Goal: Information Seeking & Learning: Learn about a topic

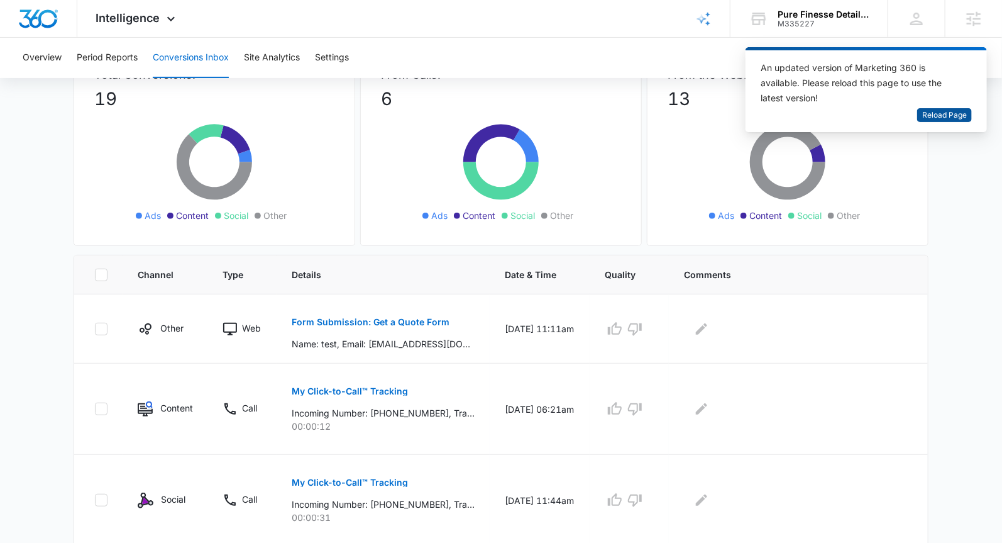
click at [954, 116] on span "Reload Page" at bounding box center [944, 115] width 45 height 12
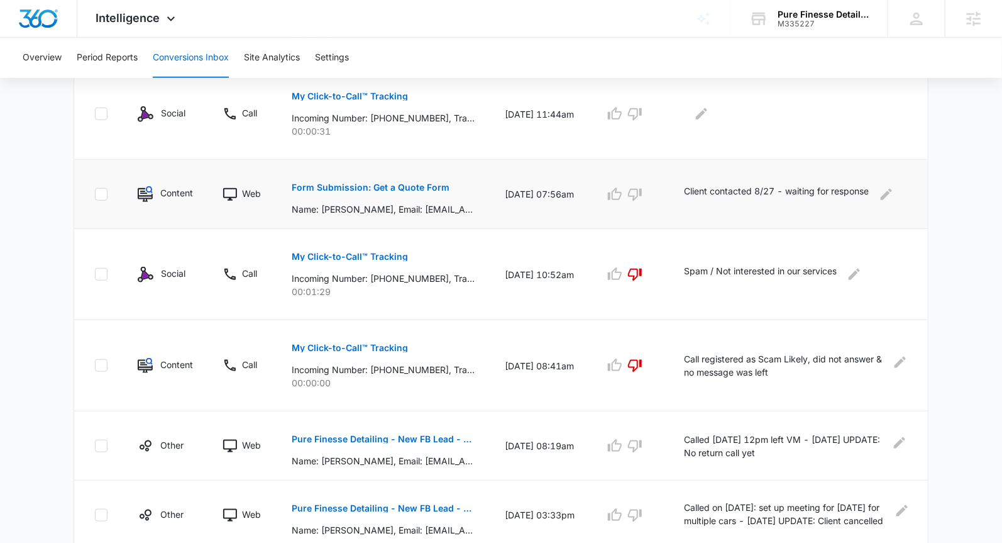
scroll to position [599, 0]
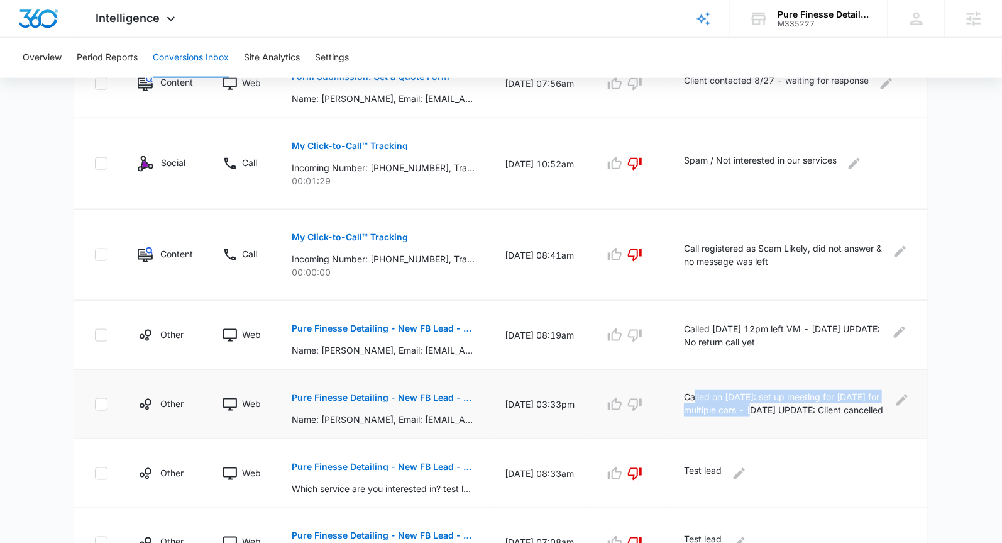
drag, startPoint x: 780, startPoint y: 405, endPoint x: 886, endPoint y: 407, distance: 106.3
click at [699, 390] on p "Called on [DATE]: set up meeting for [DATE] for multiple cars - [DATE] UPDATE: …" at bounding box center [787, 404] width 206 height 28
click at [864, 419] on td "Called on [DATE]: set up meeting for [DATE] for multiple cars - [DATE] UPDATE: …" at bounding box center [798, 404] width 259 height 69
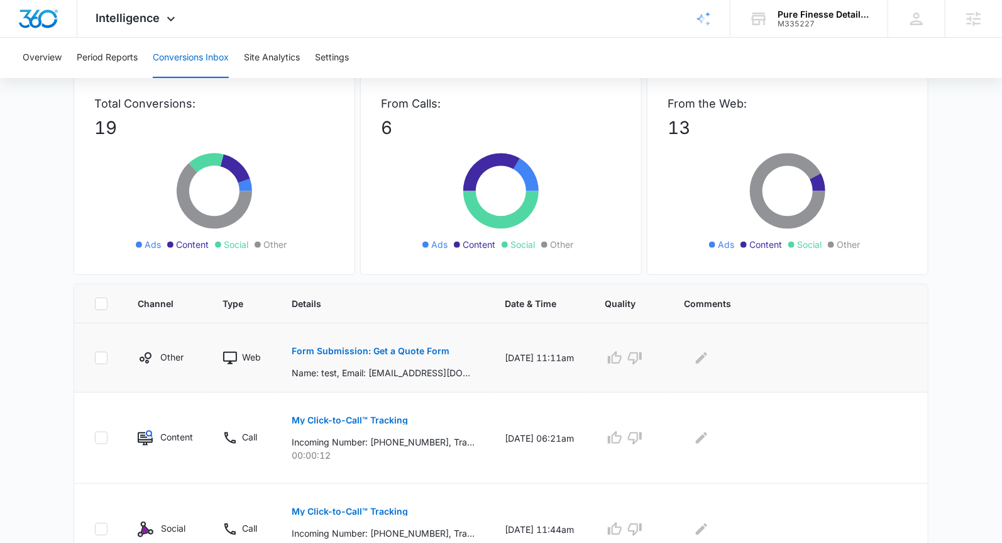
scroll to position [0, 0]
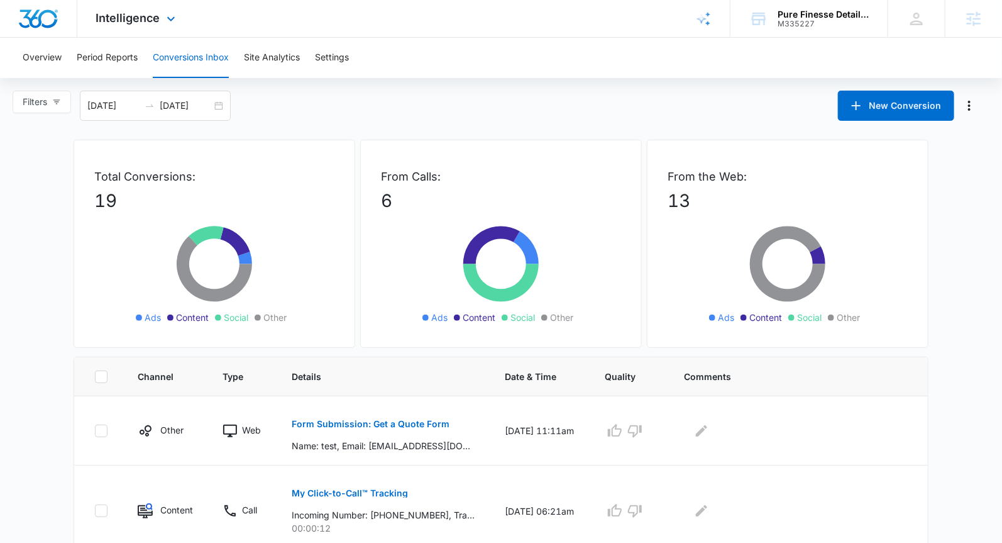
click at [116, 23] on span "Intelligence" at bounding box center [128, 17] width 64 height 13
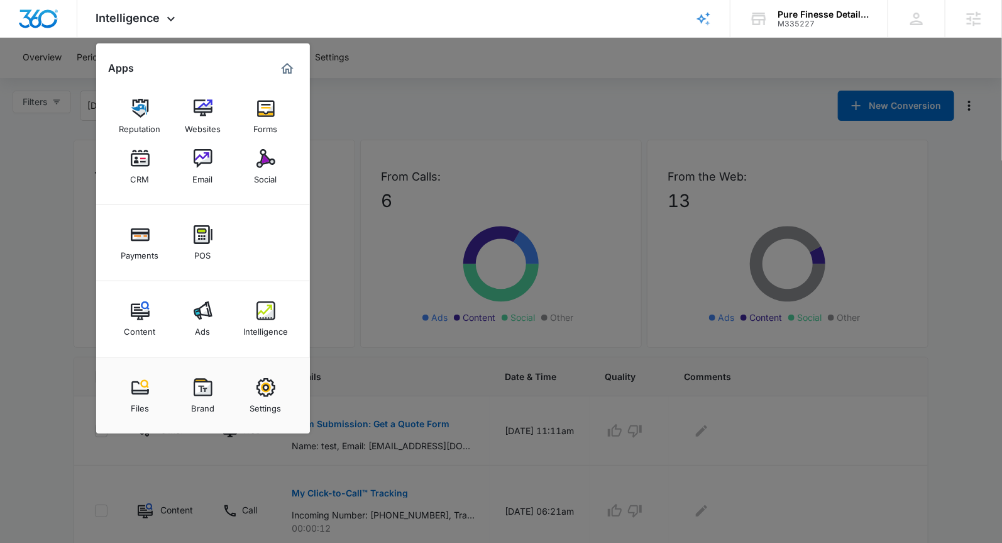
click at [141, 323] on div "Content" at bounding box center [139, 328] width 31 height 16
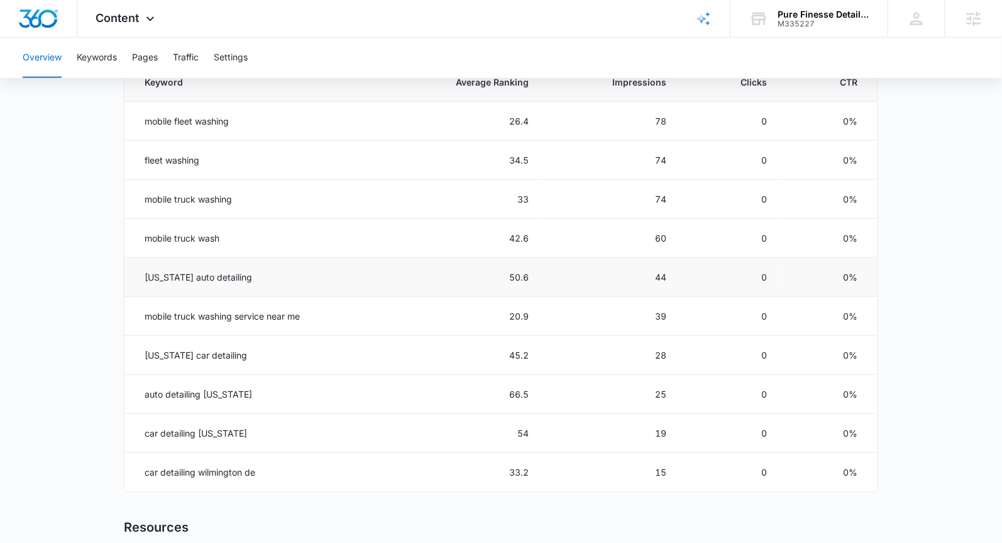
scroll to position [591, 0]
drag, startPoint x: 199, startPoint y: 469, endPoint x: 269, endPoint y: 472, distance: 69.8
click at [269, 472] on td "car detailing wilmington de" at bounding box center [252, 472] width 256 height 39
click at [97, 337] on main "Overview Overall Organic Performance (Last 30 Days) Compared to: [DATE] - [DATE…" at bounding box center [501, 136] width 1002 height 1218
drag, startPoint x: 512, startPoint y: 118, endPoint x: 533, endPoint y: 119, distance: 21.4
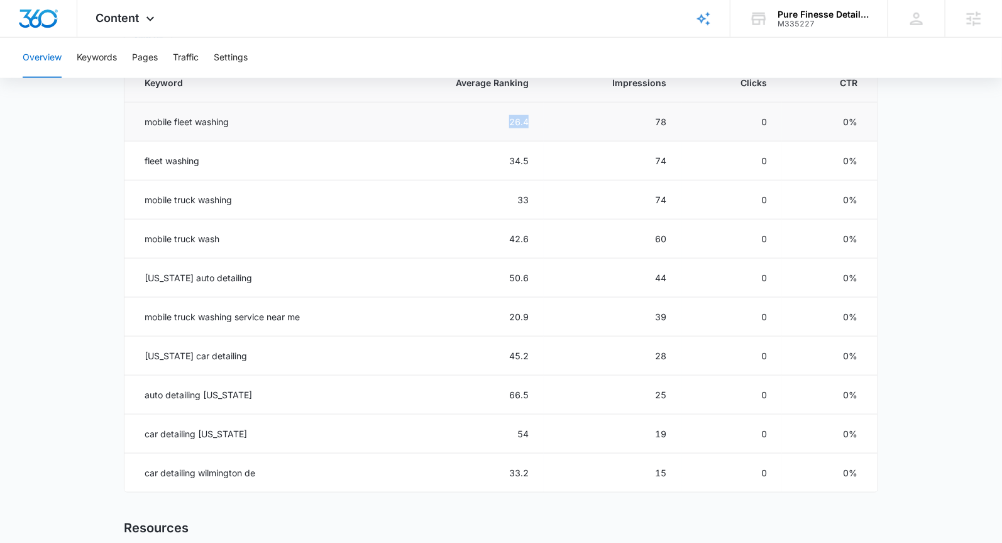
click at [537, 119] on td "26.4" at bounding box center [461, 121] width 163 height 39
drag, startPoint x: 513, startPoint y: 159, endPoint x: 542, endPoint y: 163, distance: 29.3
click at [542, 162] on td "34.5" at bounding box center [461, 160] width 163 height 39
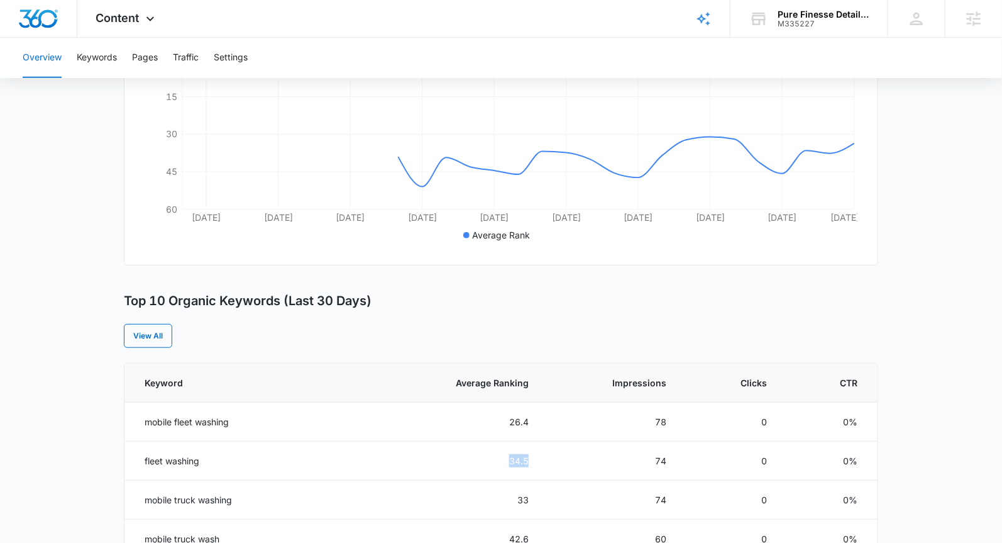
scroll to position [287, 0]
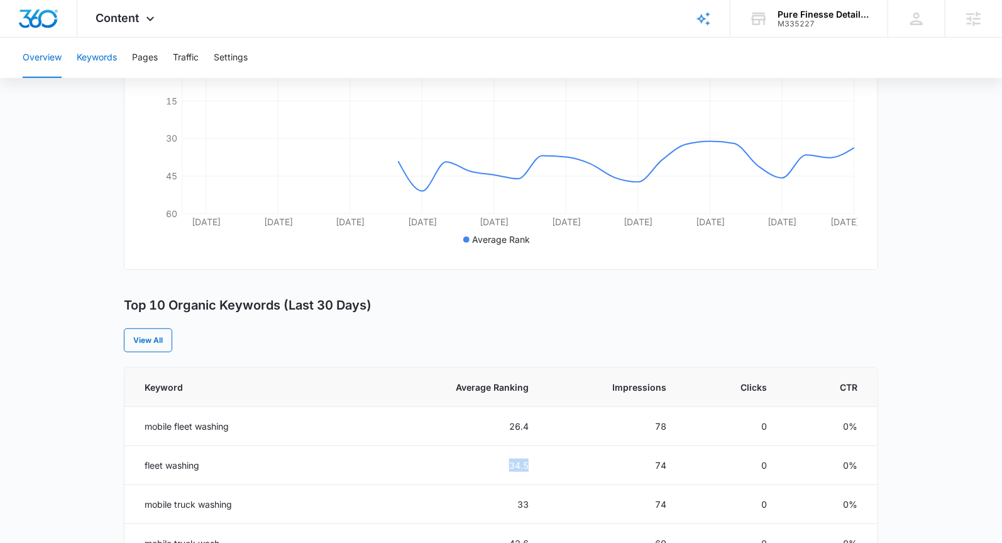
click at [95, 60] on button "Keywords" at bounding box center [97, 58] width 40 height 40
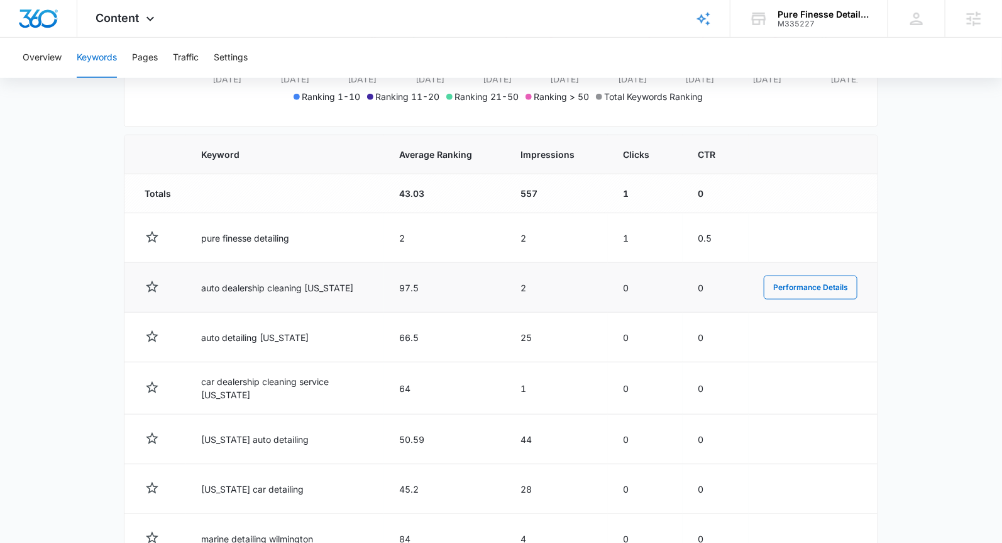
scroll to position [385, 0]
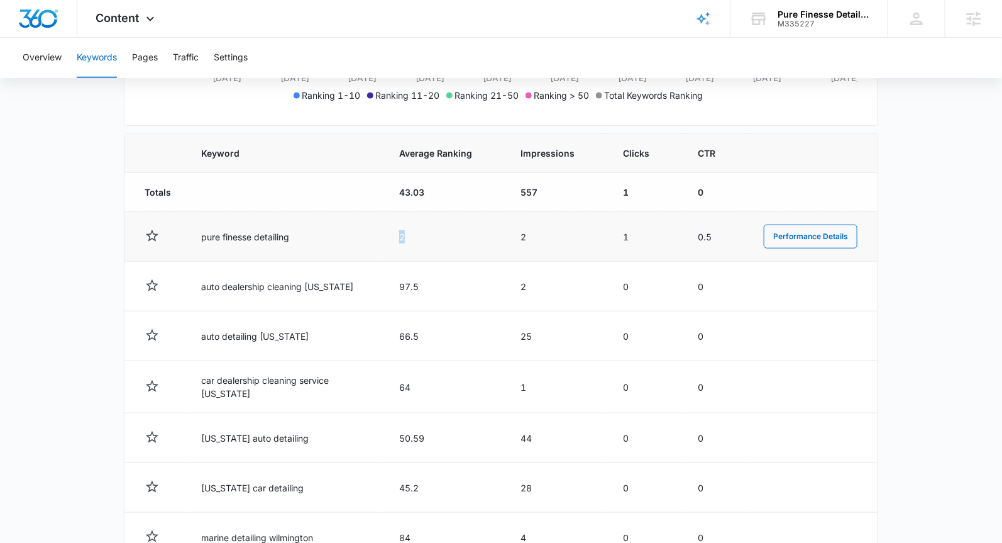
drag, startPoint x: 402, startPoint y: 231, endPoint x: 417, endPoint y: 231, distance: 15.1
click at [417, 231] on td "2" at bounding box center [444, 237] width 121 height 50
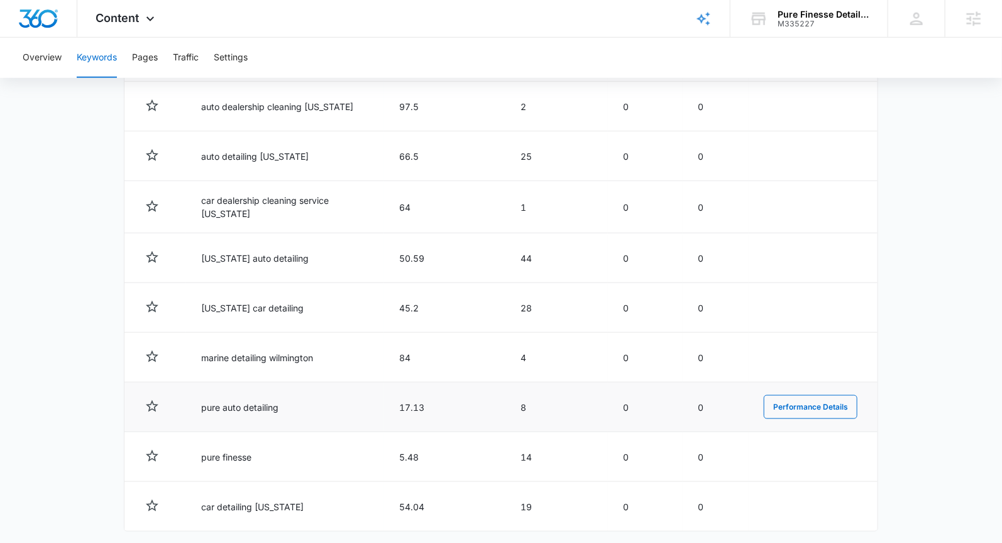
scroll to position [565, 0]
drag, startPoint x: 190, startPoint y: 396, endPoint x: 297, endPoint y: 407, distance: 107.4
click at [297, 407] on td "pure auto detailing" at bounding box center [285, 407] width 198 height 50
click at [299, 395] on td "pure auto detailing" at bounding box center [285, 407] width 198 height 50
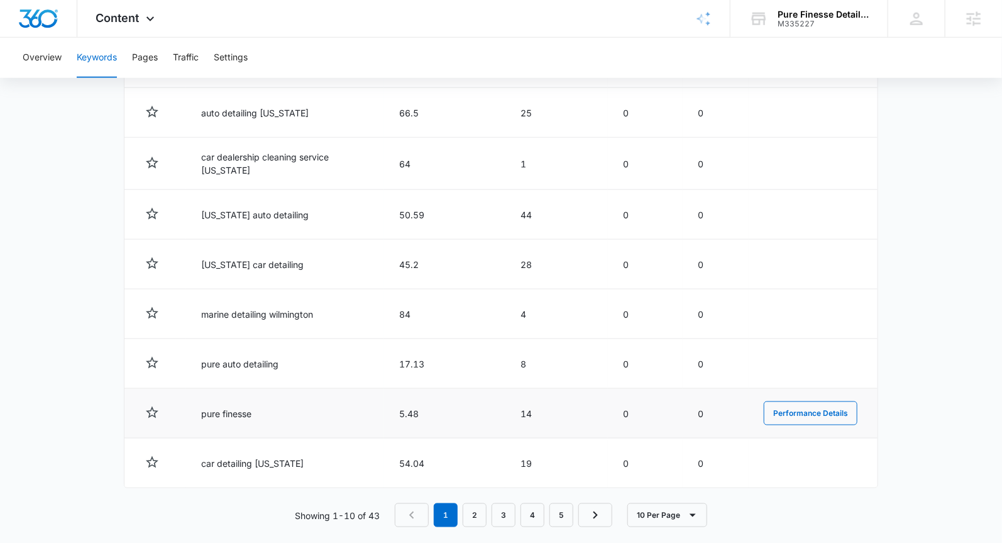
scroll to position [615, 0]
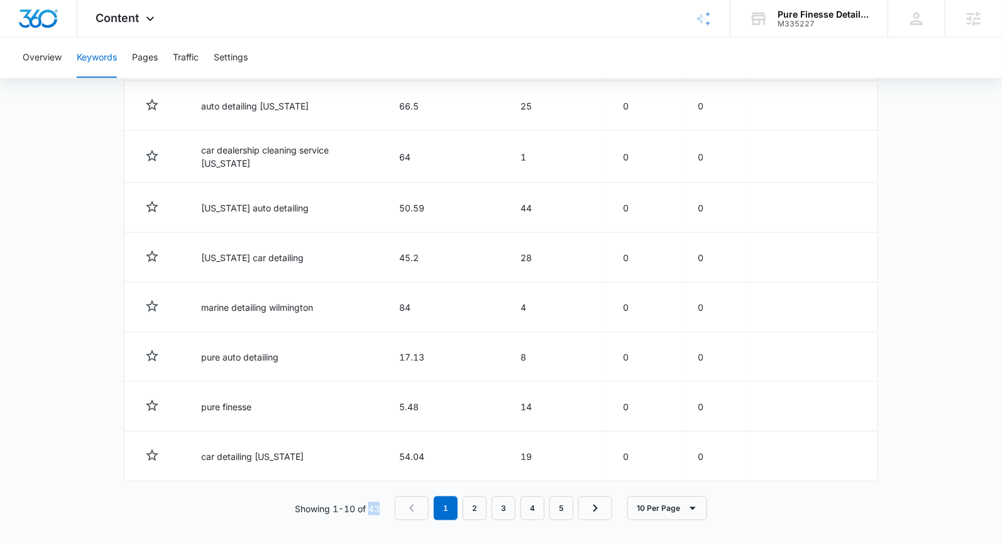
click at [371, 502] on p "Showing 1-10 of 43" at bounding box center [337, 508] width 85 height 13
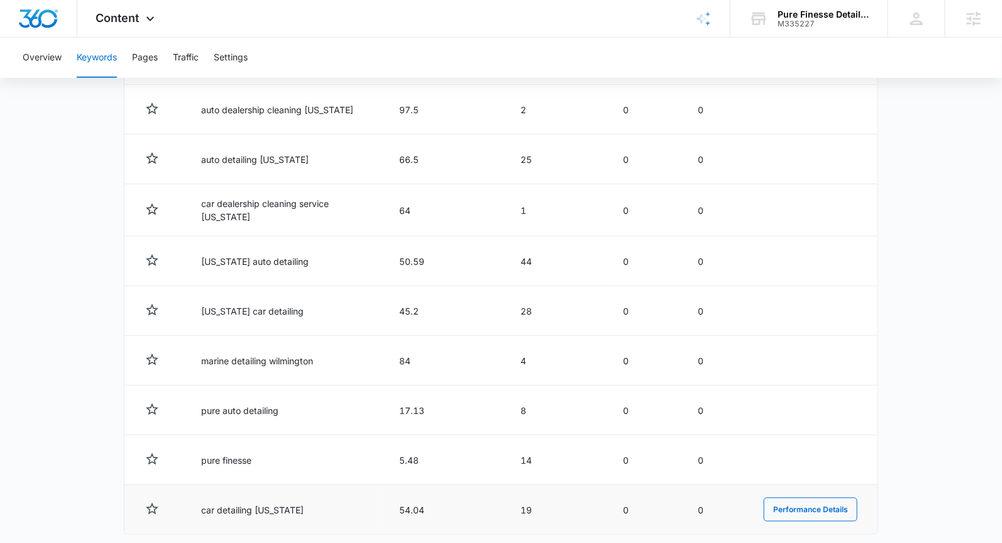
scroll to position [563, 0]
click at [823, 500] on button "Performance Details" at bounding box center [811, 508] width 94 height 24
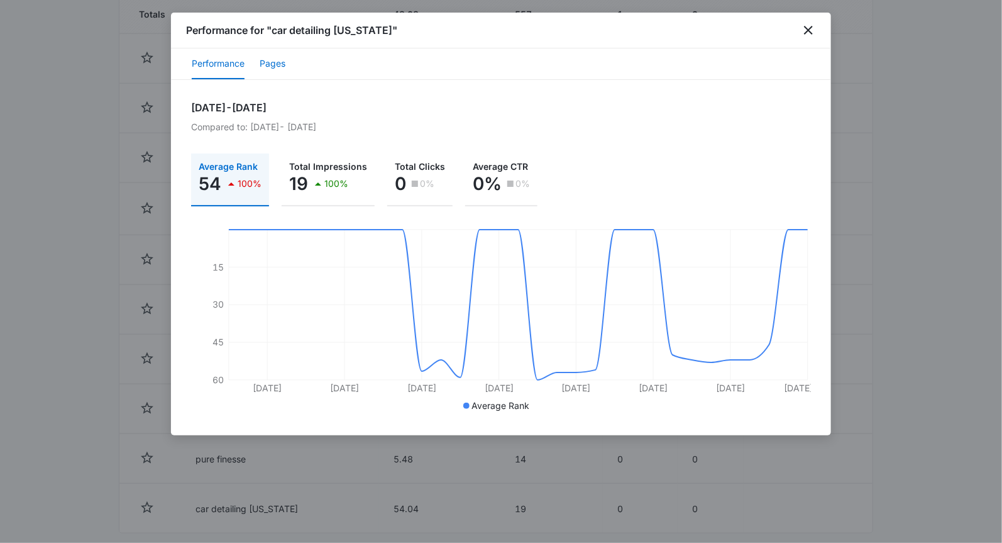
click at [278, 61] on button "Pages" at bounding box center [273, 64] width 26 height 30
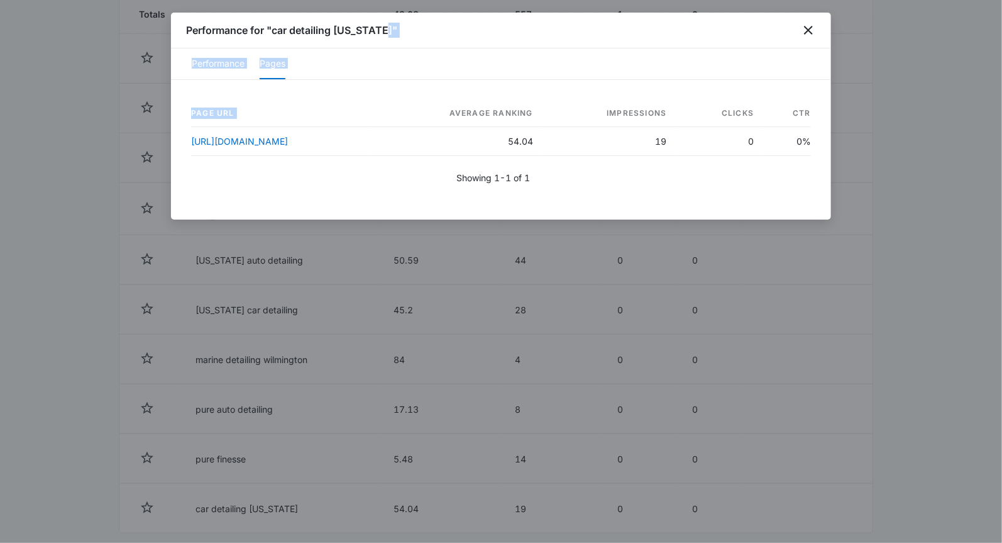
drag, startPoint x: 475, startPoint y: 28, endPoint x: 466, endPoint y: 101, distance: 73.5
click at [465, 101] on div "Performance for "car detailing [US_STATE]" Performance Pages Page URL Average R…" at bounding box center [501, 116] width 660 height 207
click at [957, 131] on div at bounding box center [501, 271] width 1002 height 543
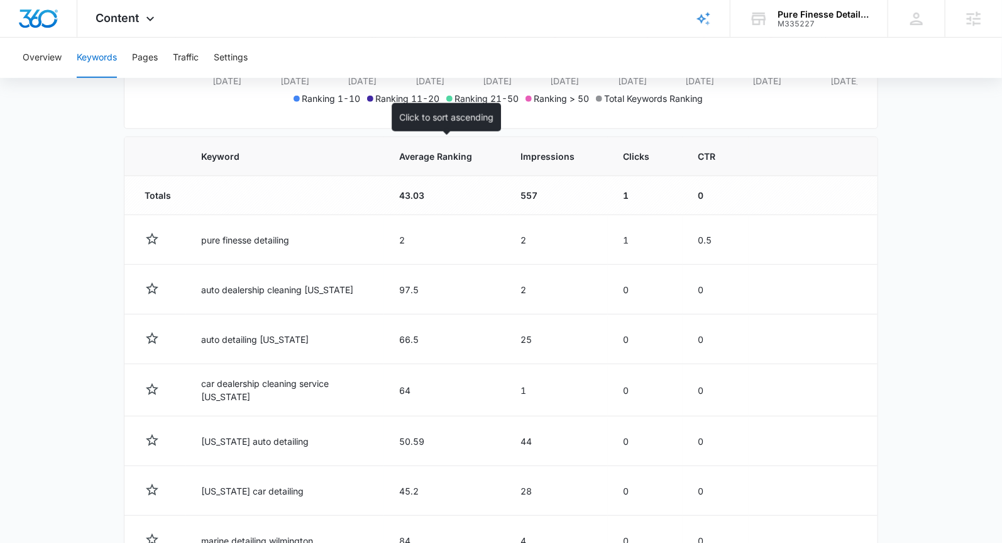
click at [468, 156] on span "Average Ranking" at bounding box center [435, 156] width 73 height 13
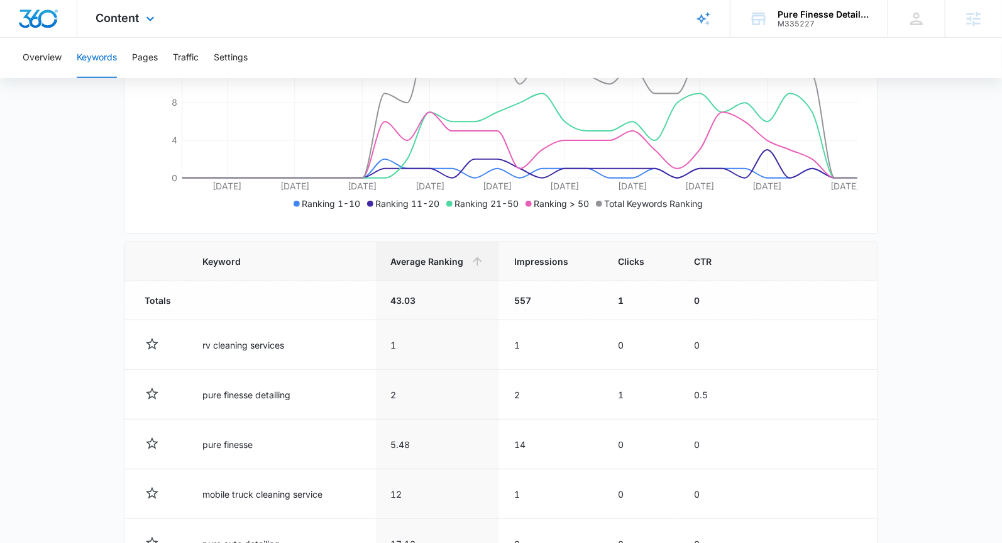
scroll to position [209, 0]
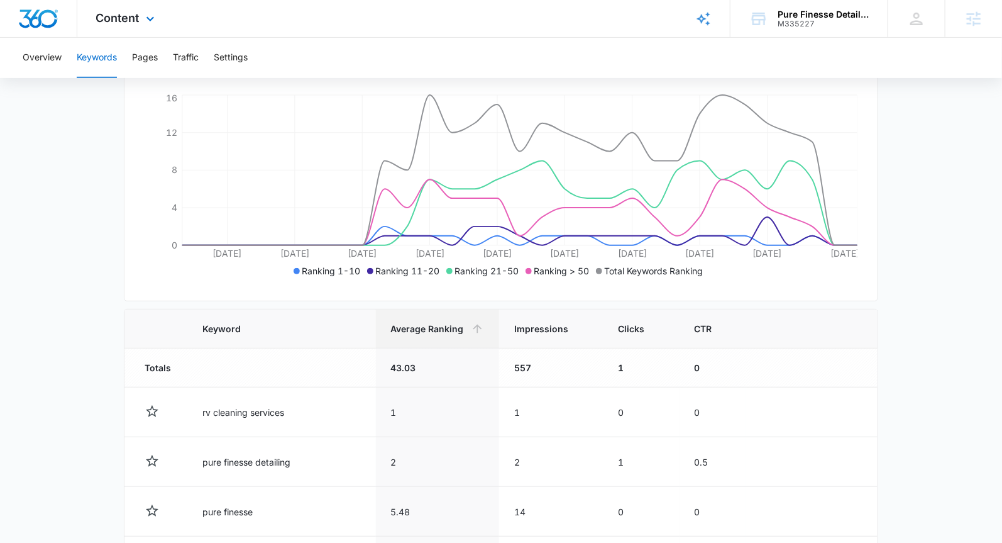
drag, startPoint x: 104, startPoint y: 21, endPoint x: 140, endPoint y: 111, distance: 96.6
click at [104, 22] on span "Content" at bounding box center [117, 17] width 43 height 13
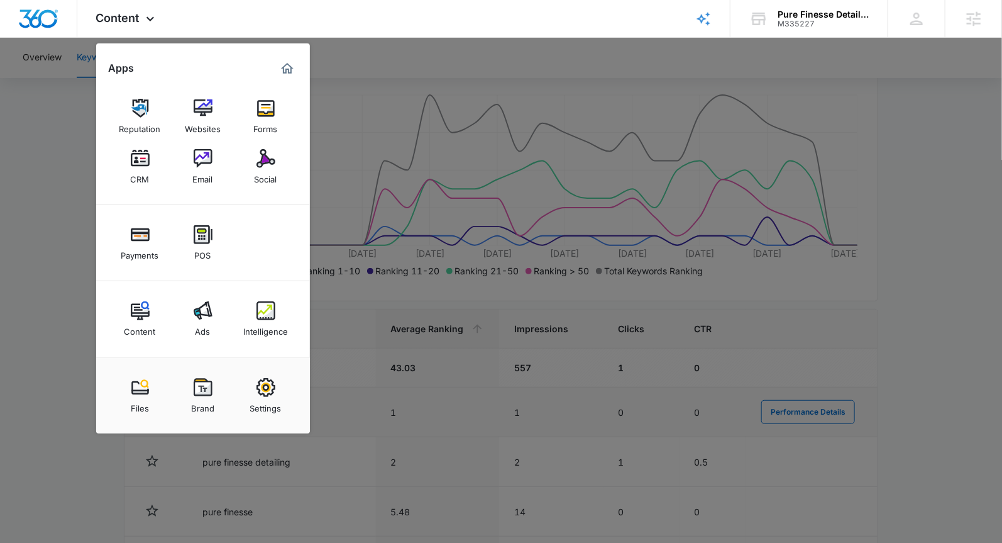
click at [192, 397] on div "Brand" at bounding box center [202, 405] width 23 height 16
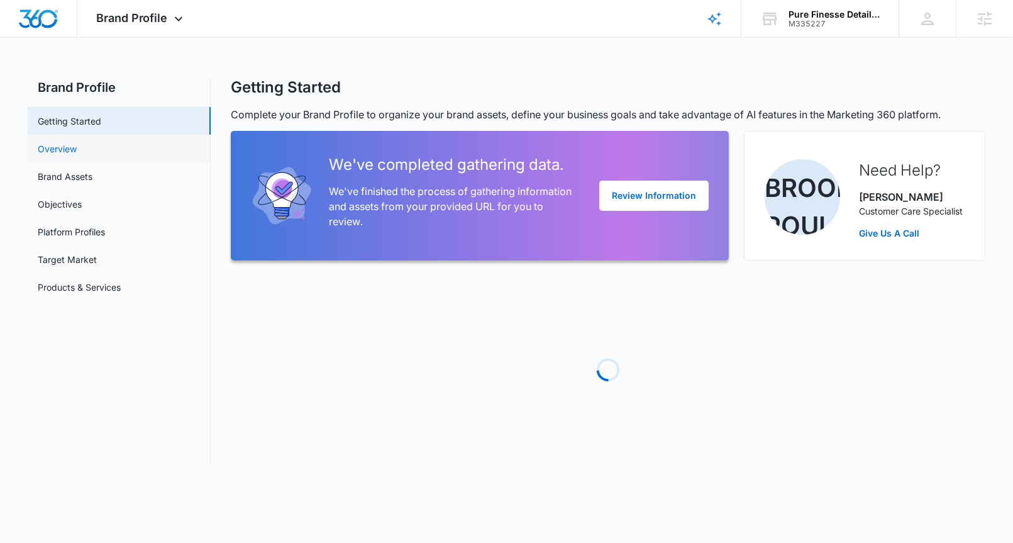
click at [77, 155] on link "Overview" at bounding box center [57, 148] width 39 height 13
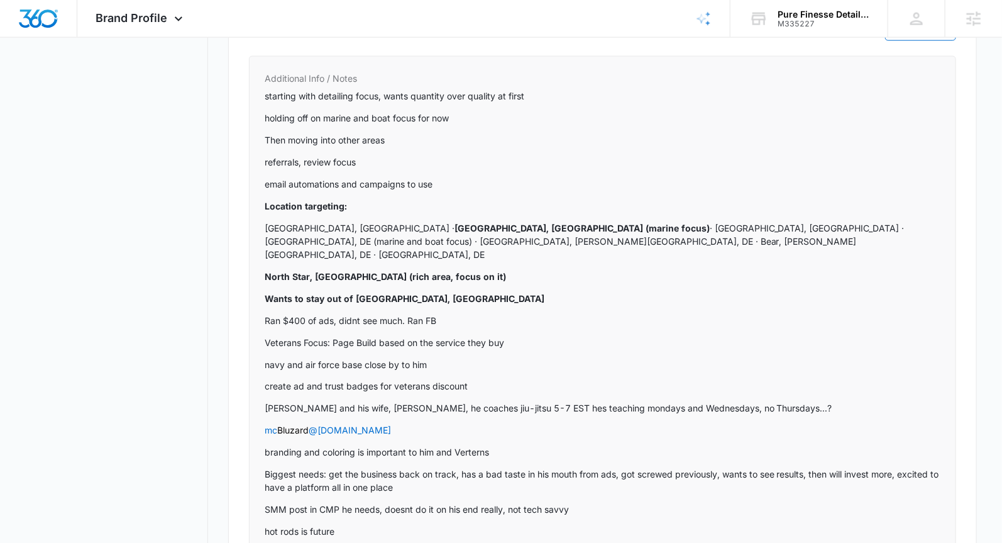
scroll to position [756, 0]
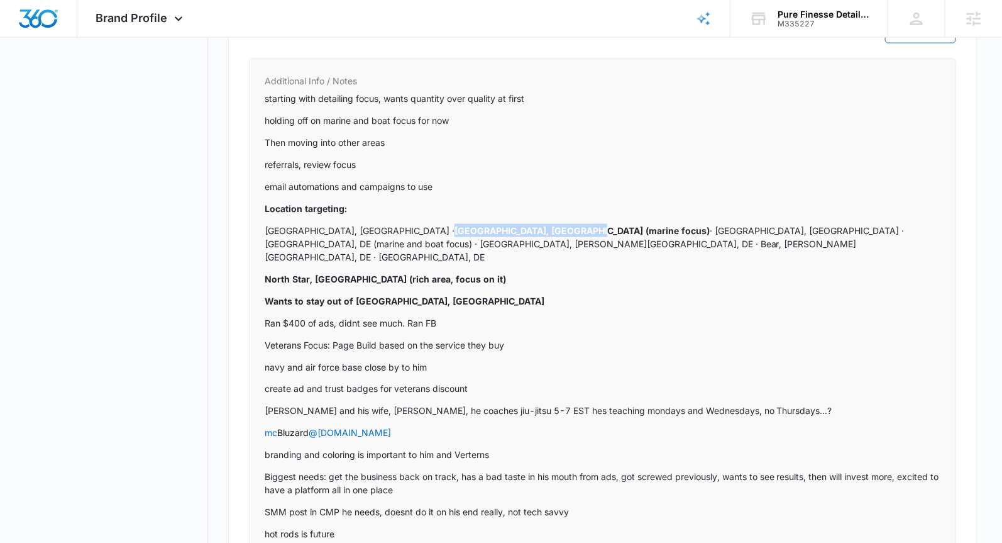
drag, startPoint x: 321, startPoint y: 223, endPoint x: 452, endPoint y: 227, distance: 130.8
click at [455, 227] on strong "[GEOGRAPHIC_DATA], [GEOGRAPHIC_DATA] (marine focus)" at bounding box center [582, 230] width 255 height 11
drag, startPoint x: 265, startPoint y: 262, endPoint x: 312, endPoint y: 258, distance: 47.3
click at [312, 273] on strong "North Star, [GEOGRAPHIC_DATA] (rich area, focus on it)" at bounding box center [385, 278] width 241 height 11
click at [446, 272] on p "North Star, [GEOGRAPHIC_DATA] (rich area, focus on it)" at bounding box center [603, 278] width 676 height 13
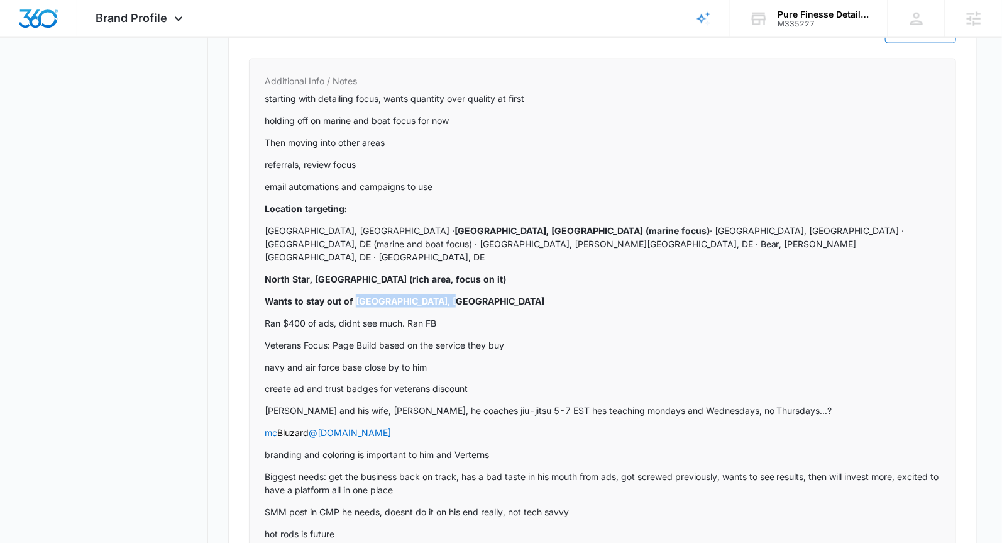
drag, startPoint x: 354, startPoint y: 281, endPoint x: 445, endPoint y: 280, distance: 91.2
click at [445, 294] on p "Wants to stay out of [GEOGRAPHIC_DATA], [GEOGRAPHIC_DATA]" at bounding box center [603, 300] width 676 height 13
click at [450, 294] on p "Wants to stay out of [GEOGRAPHIC_DATA], [GEOGRAPHIC_DATA]" at bounding box center [603, 300] width 676 height 13
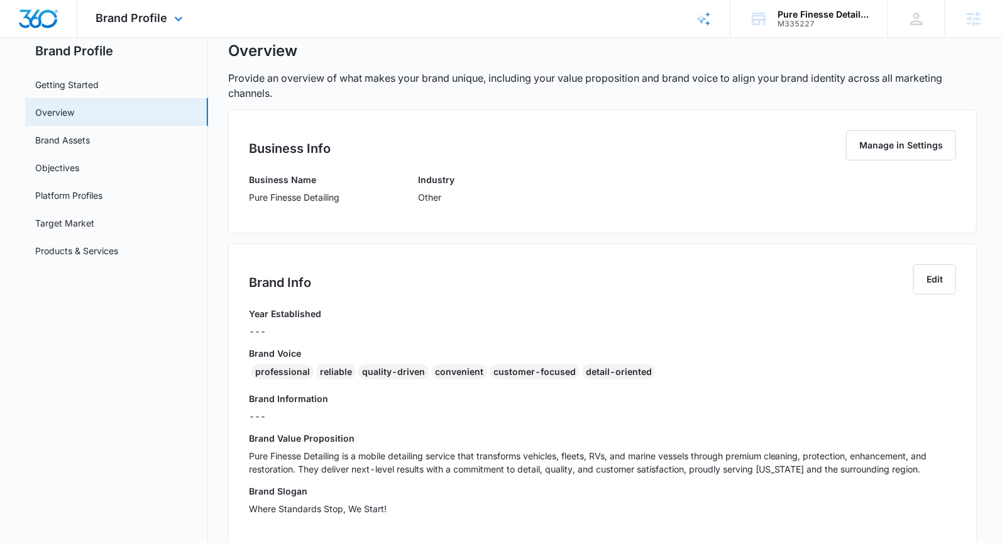
scroll to position [0, 0]
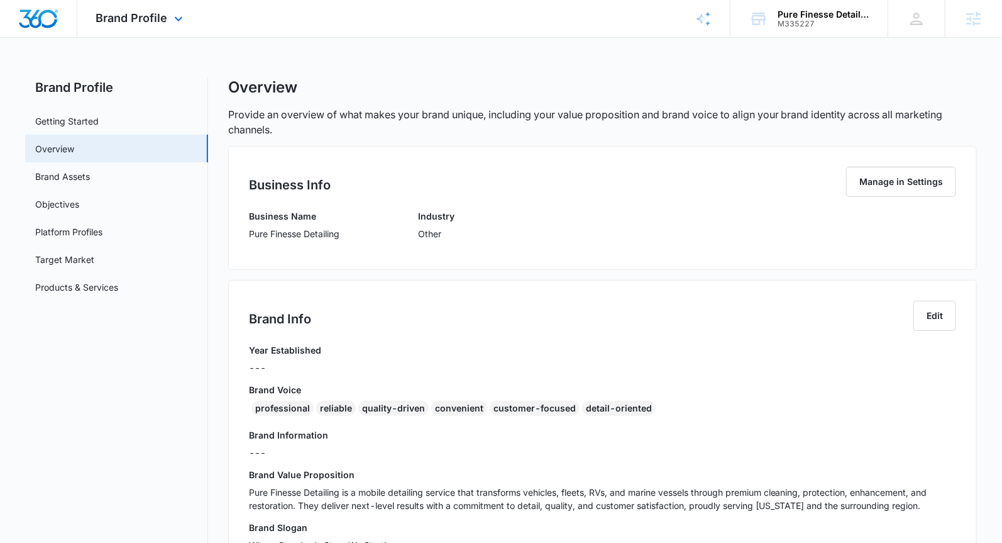
drag, startPoint x: 130, startPoint y: 30, endPoint x: 131, endPoint y: 37, distance: 7.6
click at [130, 30] on div "Brand Profile Apps Reputation Websites Forms CRM Email Social Payments POS Cont…" at bounding box center [141, 18] width 128 height 37
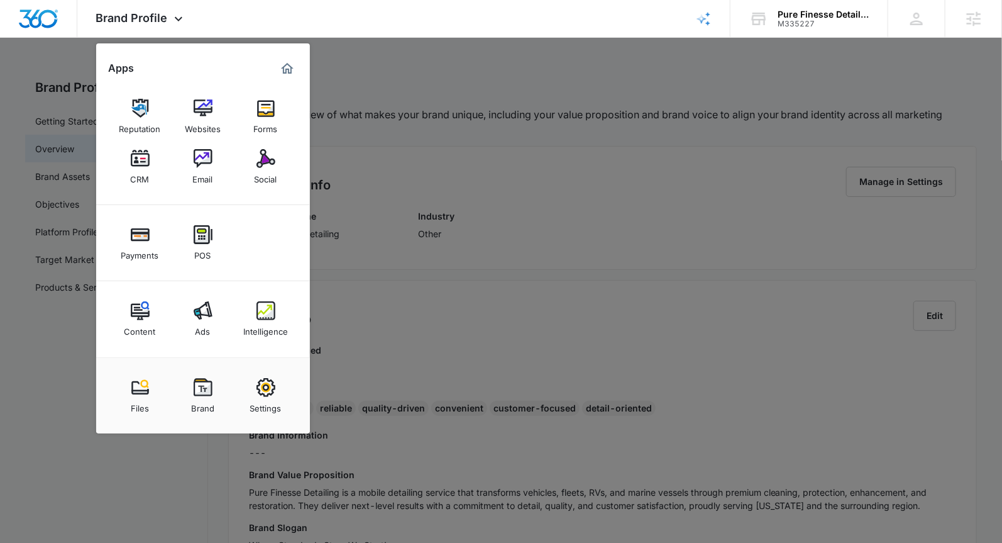
drag, startPoint x: 315, startPoint y: 329, endPoint x: 301, endPoint y: 328, distance: 13.9
click at [309, 329] on div at bounding box center [501, 271] width 1002 height 543
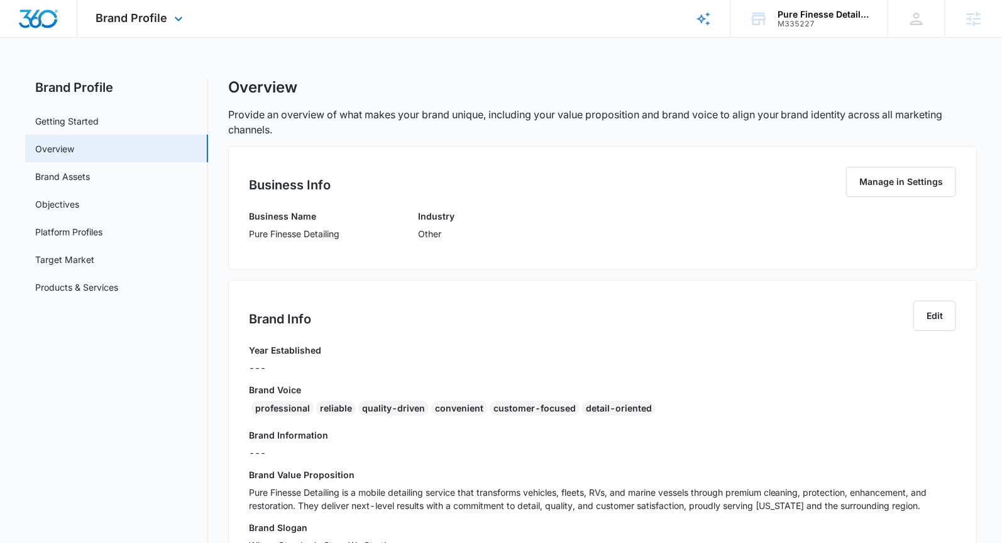
drag, startPoint x: 178, startPoint y: 14, endPoint x: 178, endPoint y: 100, distance: 86.1
click at [178, 14] on icon at bounding box center [178, 18] width 15 height 15
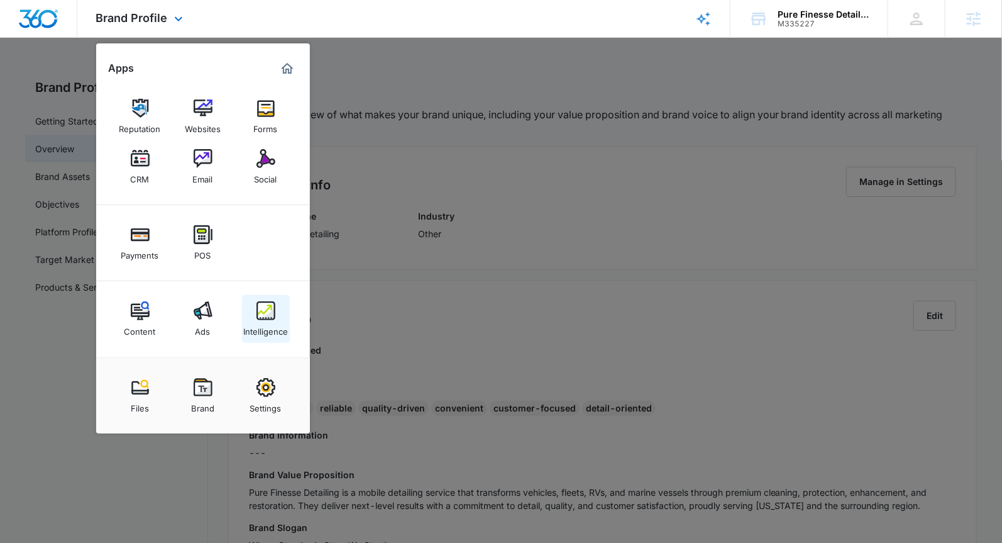
click at [267, 332] on div "Intelligence" at bounding box center [265, 328] width 45 height 16
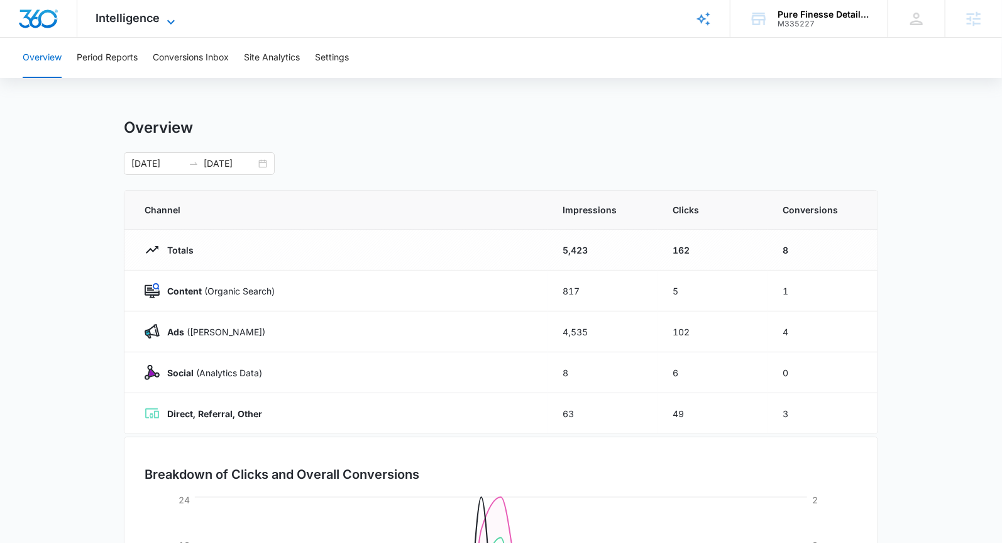
click at [150, 20] on span "Intelligence" at bounding box center [128, 17] width 64 height 13
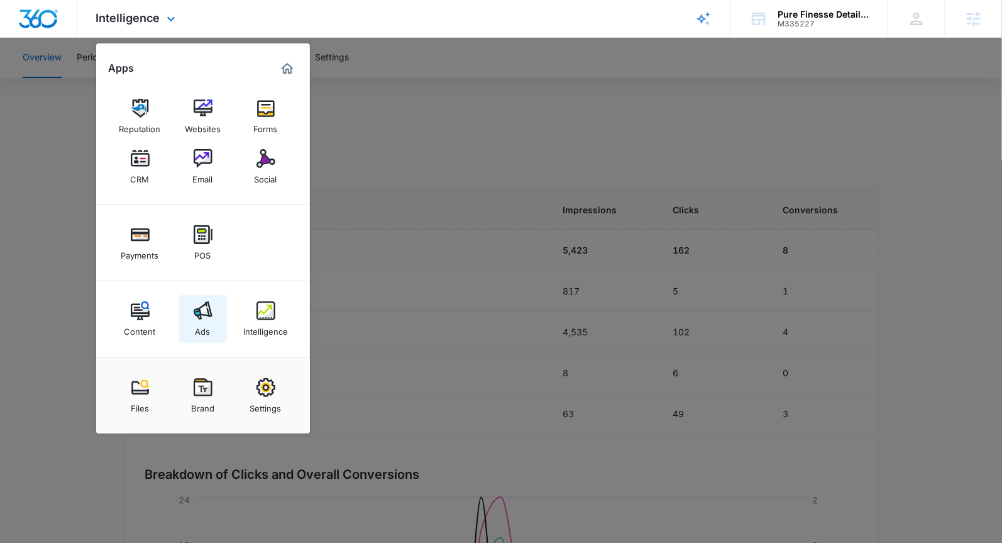
click at [182, 319] on link "Ads" at bounding box center [203, 319] width 48 height 48
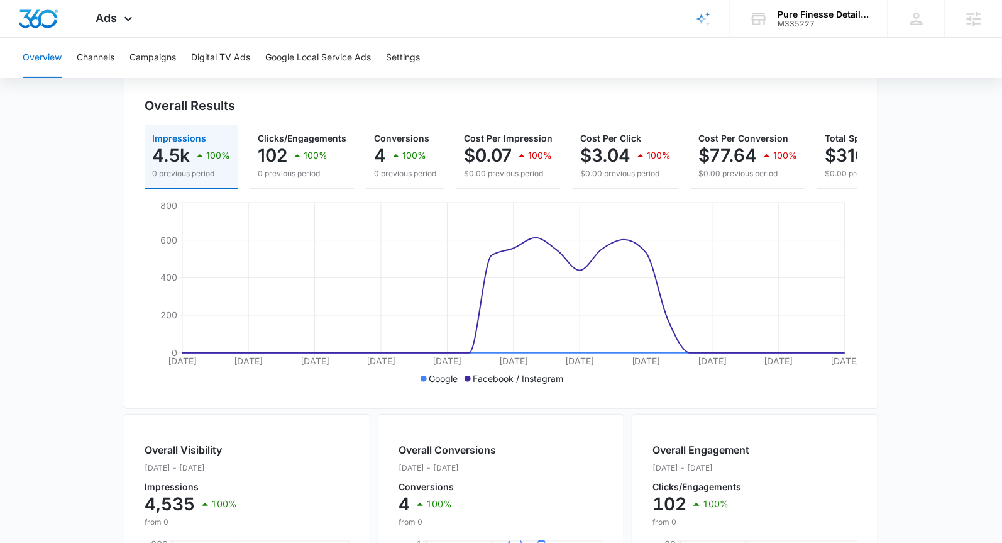
scroll to position [133, 0]
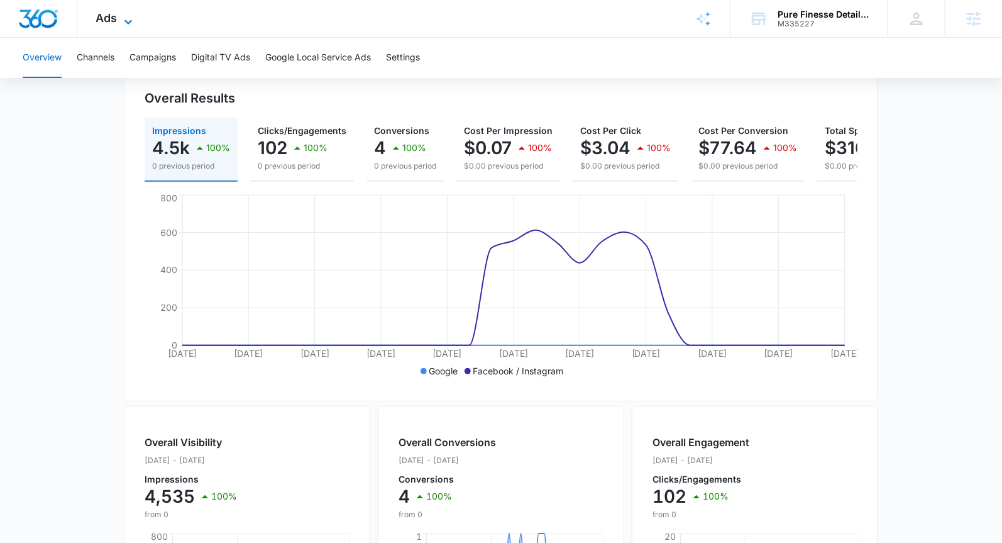
click at [110, 14] on span "Ads" at bounding box center [106, 17] width 21 height 13
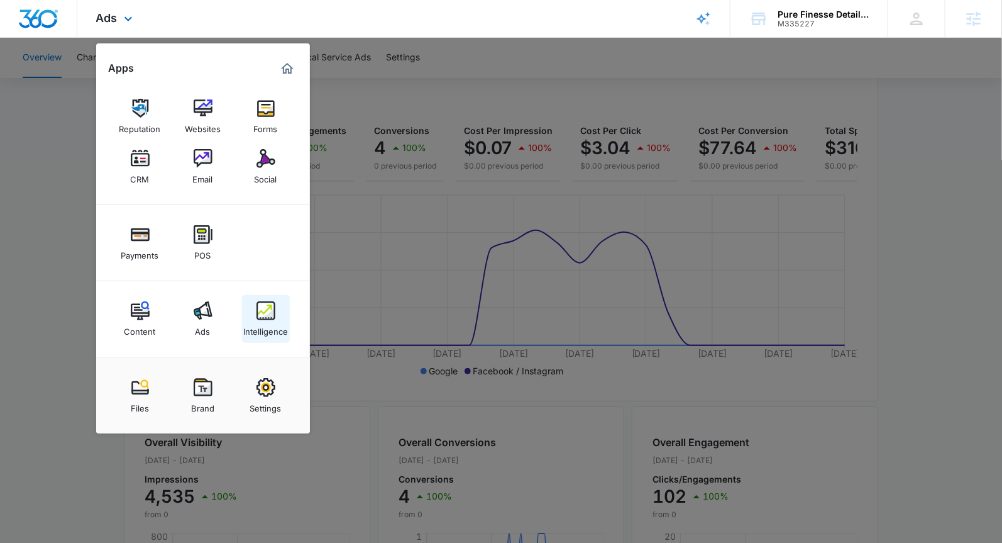
click at [253, 311] on link "Intelligence" at bounding box center [266, 319] width 48 height 48
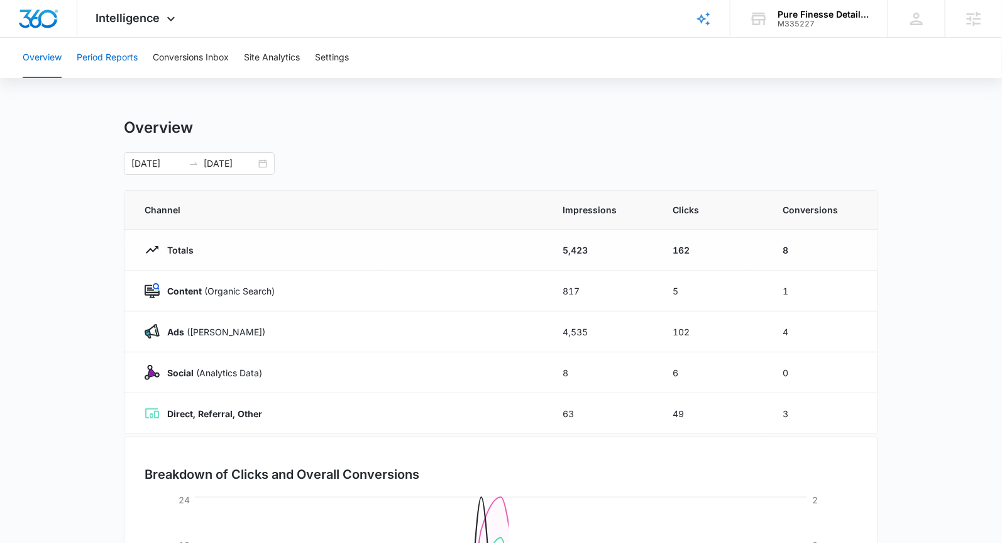
click at [119, 54] on button "Period Reports" at bounding box center [107, 58] width 61 height 40
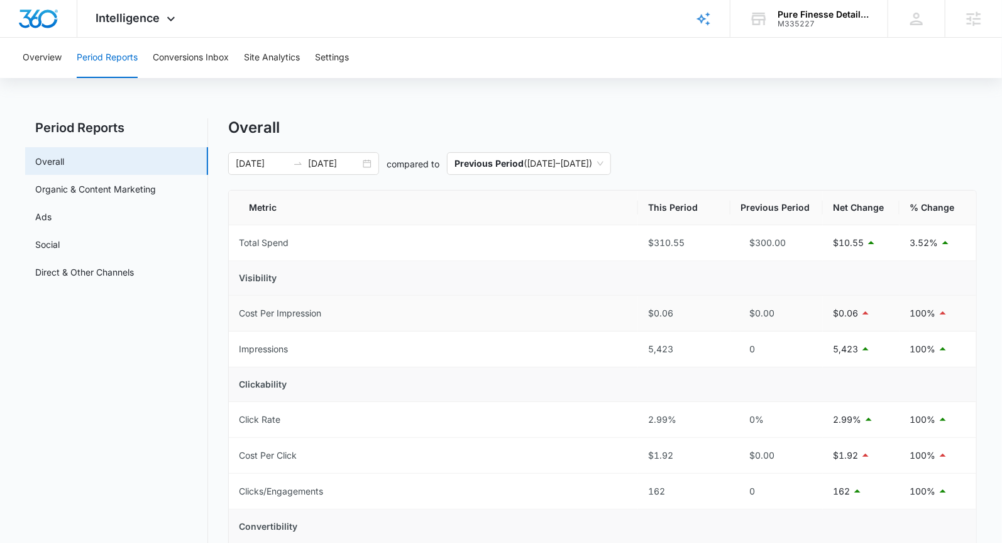
drag, startPoint x: 367, startPoint y: 163, endPoint x: 355, endPoint y: 295, distance: 132.5
click at [367, 164] on div "[DATE] [DATE]" at bounding box center [303, 163] width 151 height 23
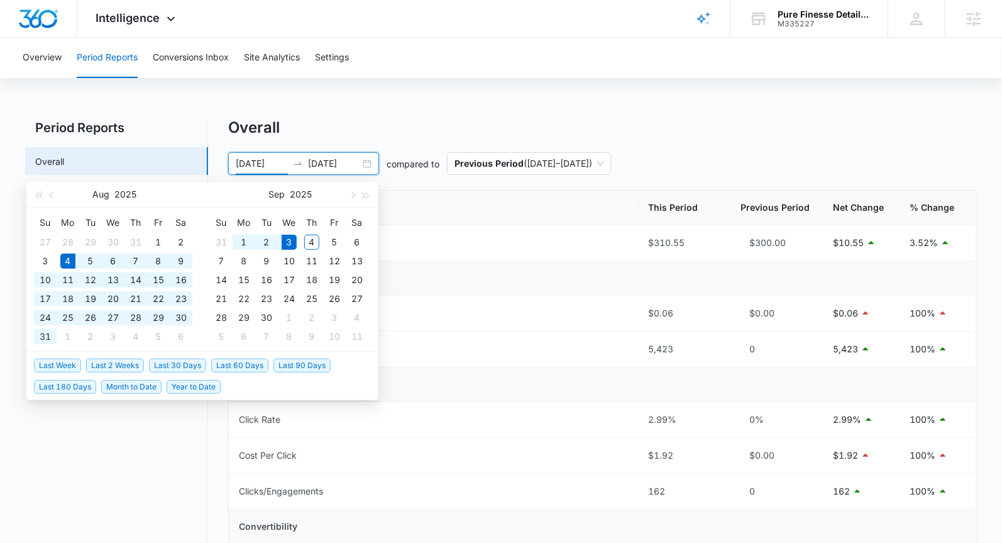
click at [191, 365] on span "Last 30 Days" at bounding box center [177, 365] width 57 height 14
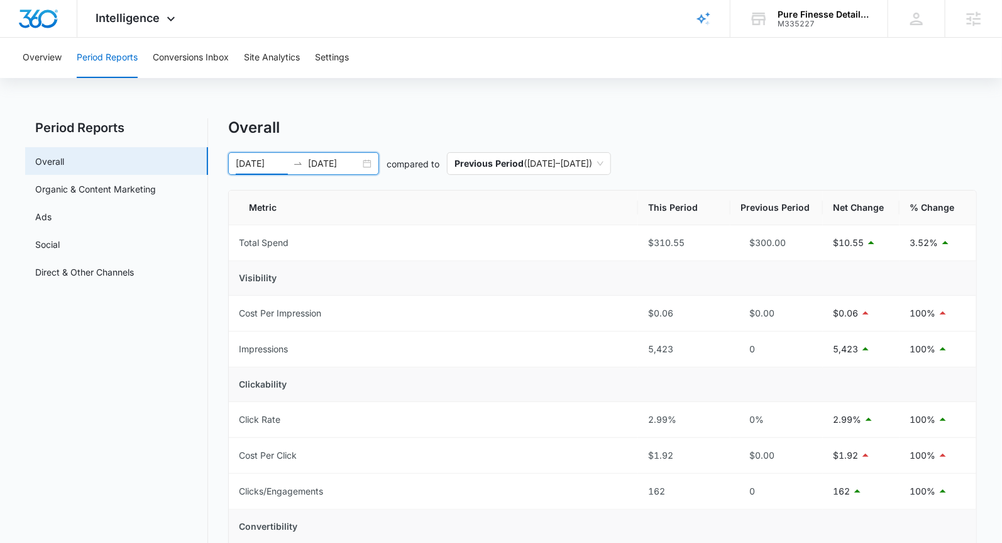
drag, startPoint x: 369, startPoint y: 165, endPoint x: 331, endPoint y: 282, distance: 123.1
click at [368, 165] on div "[DATE] [DATE]" at bounding box center [303, 163] width 151 height 23
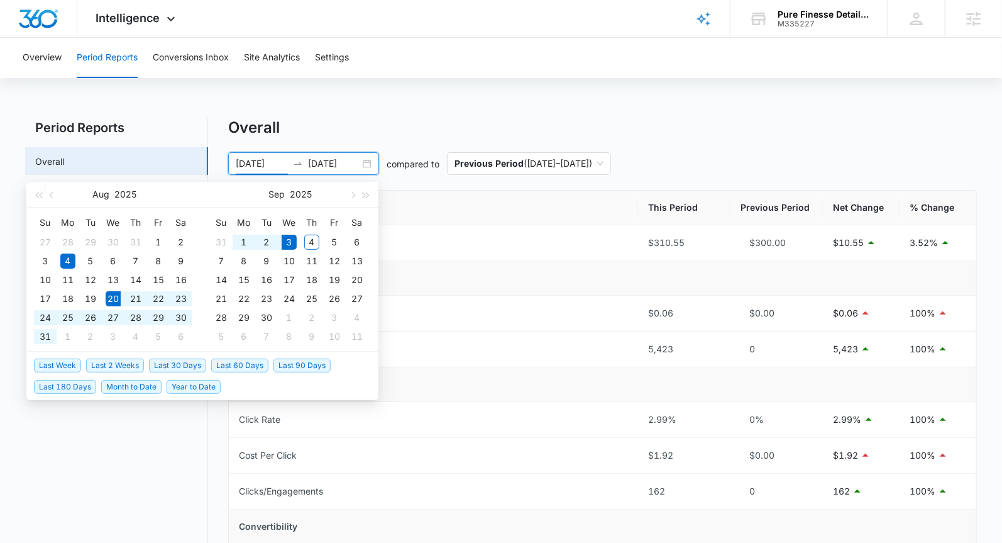
click at [113, 361] on span "Last 2 Weeks" at bounding box center [115, 365] width 58 height 14
type input "[DATE]"
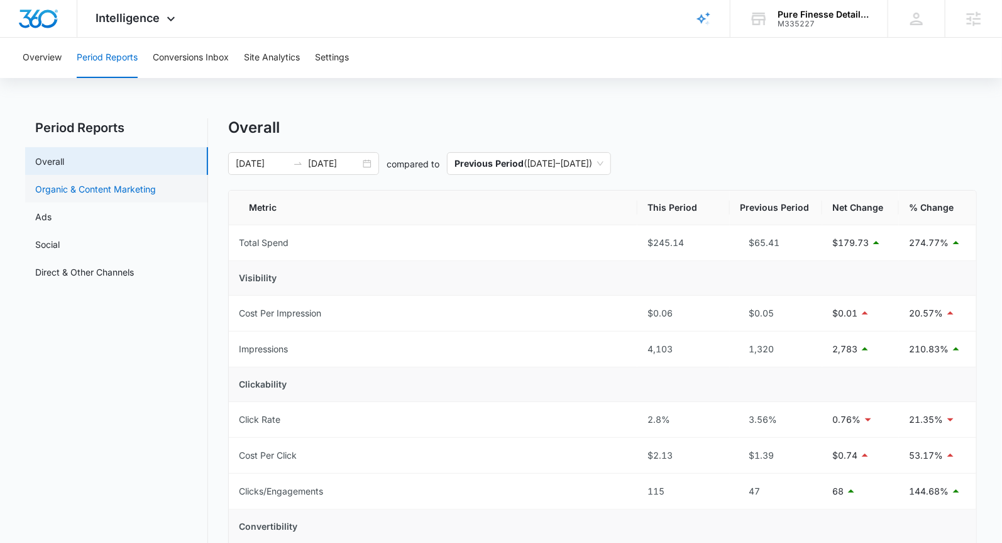
click at [108, 192] on link "Organic & Content Marketing" at bounding box center [95, 188] width 121 height 13
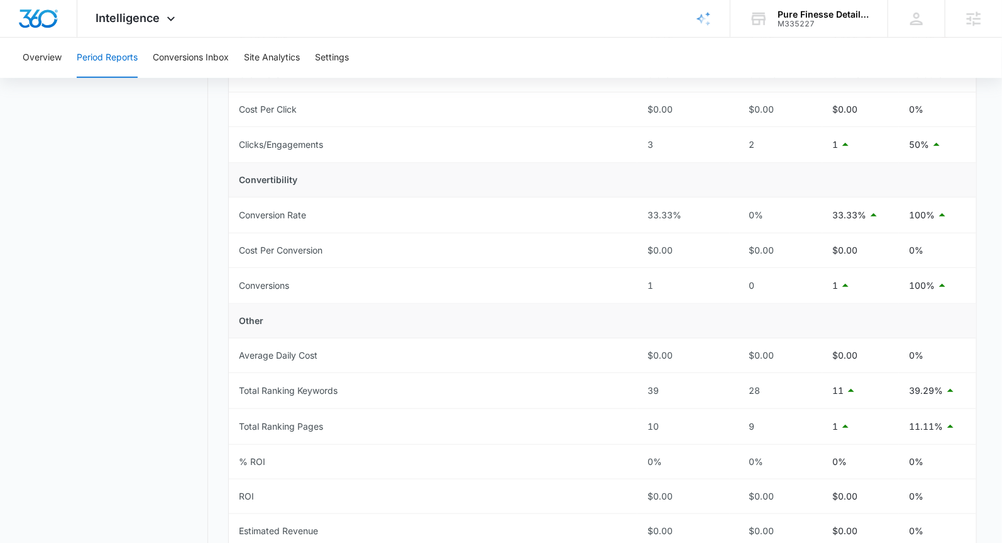
scroll to position [395, 0]
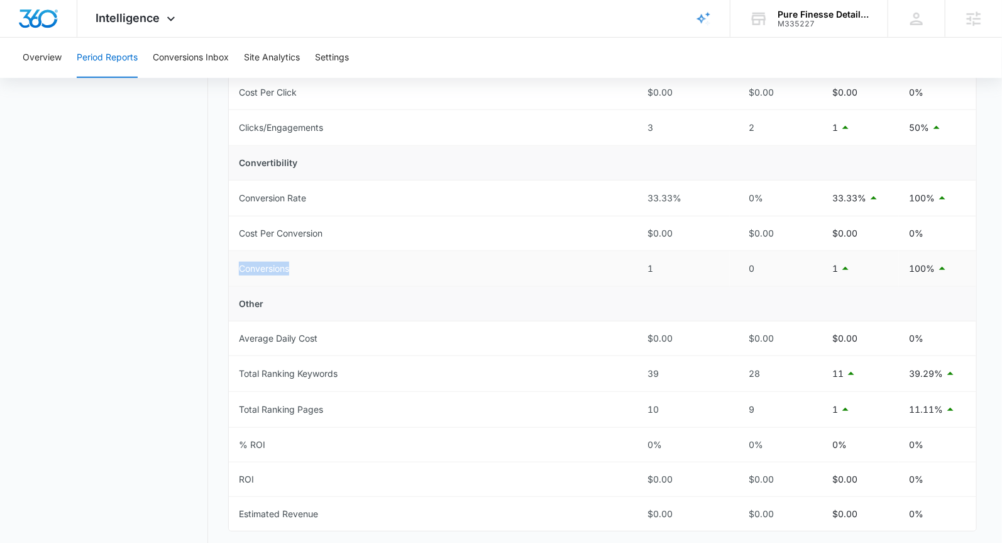
drag, startPoint x: 236, startPoint y: 266, endPoint x: 338, endPoint y: 272, distance: 102.0
click at [317, 267] on td "Conversions" at bounding box center [433, 269] width 409 height 36
click at [393, 273] on td "Conversions" at bounding box center [433, 269] width 409 height 36
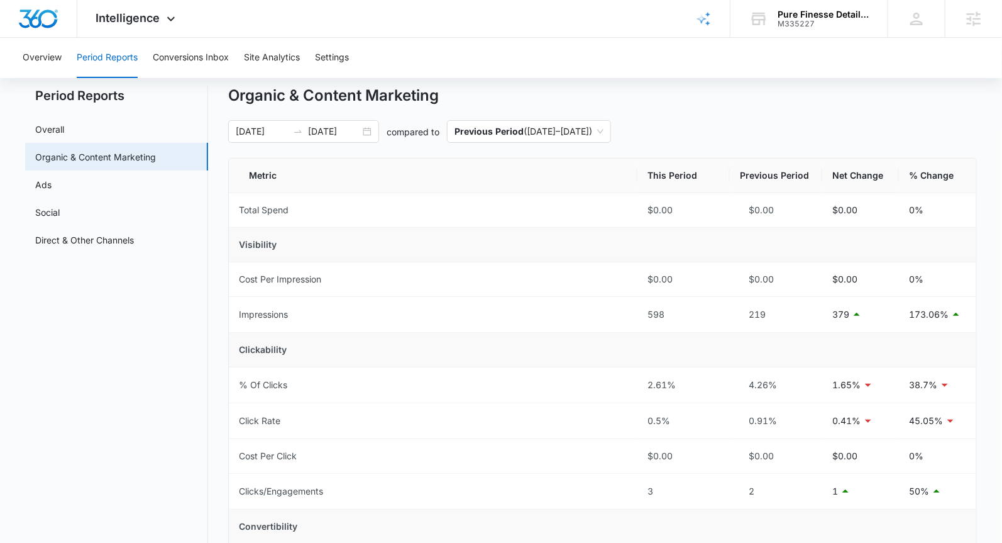
scroll to position [0, 0]
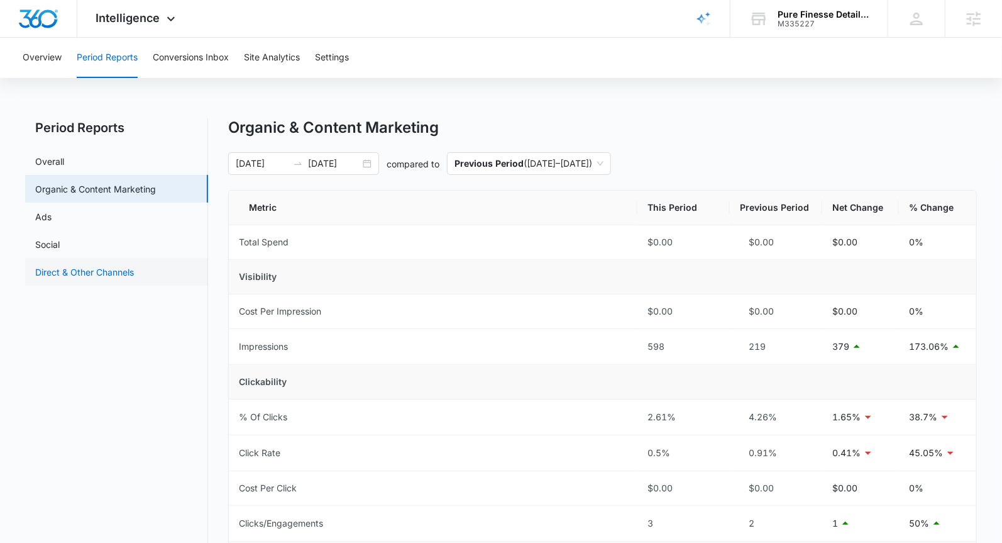
click at [114, 273] on link "Direct & Other Channels" at bounding box center [84, 271] width 99 height 13
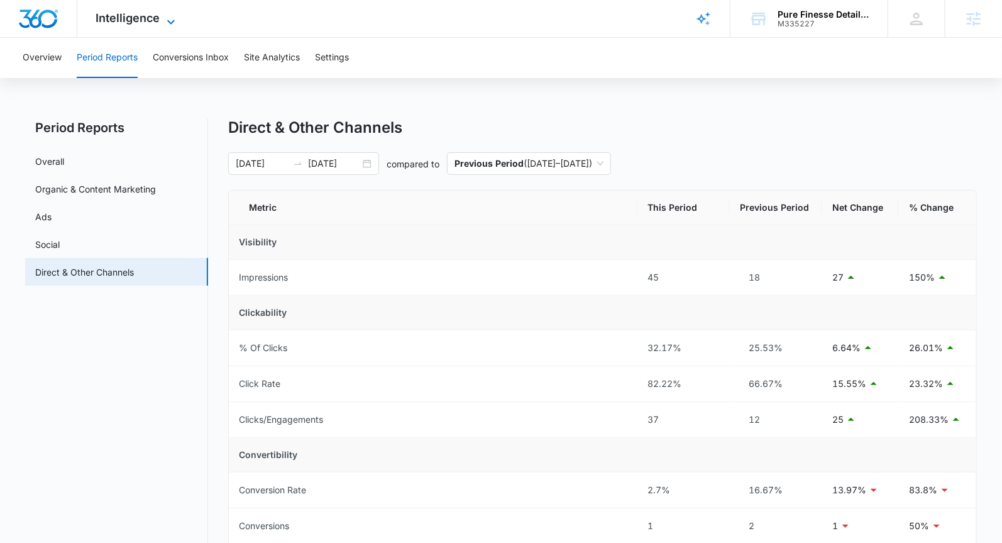
click at [127, 16] on span "Intelligence" at bounding box center [128, 17] width 64 height 13
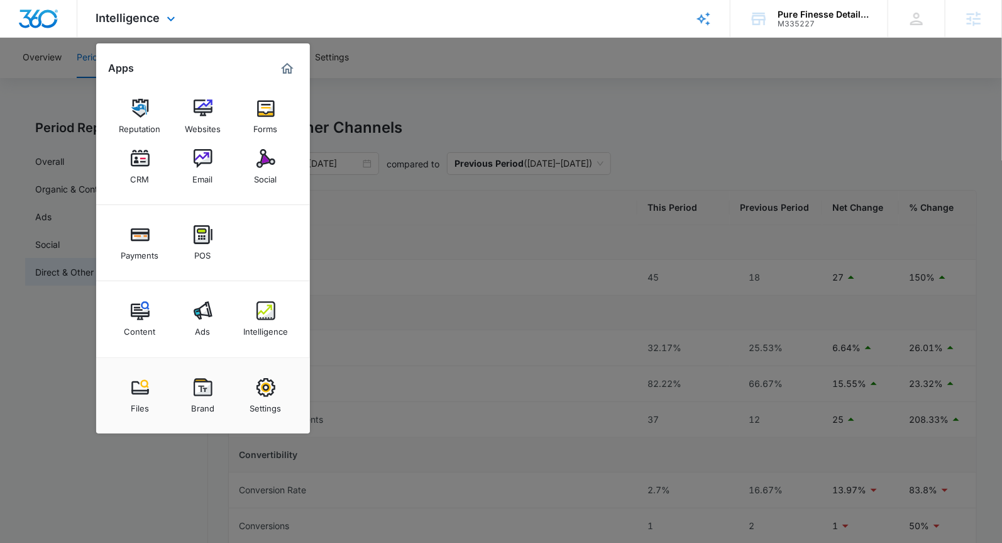
click at [45, 21] on img "Dashboard" at bounding box center [38, 18] width 40 height 19
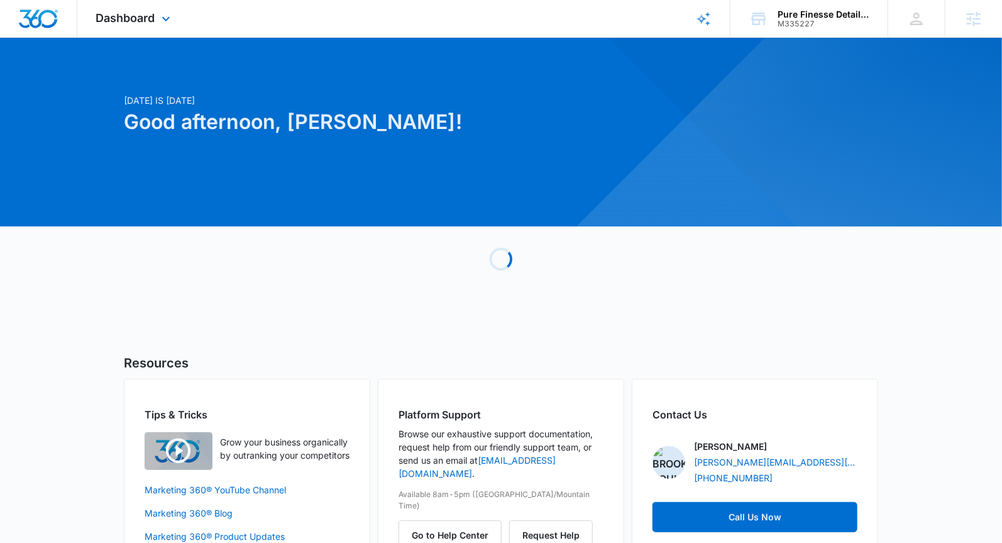
drag, startPoint x: 122, startPoint y: 23, endPoint x: 128, endPoint y: 33, distance: 11.0
click at [122, 23] on span "Dashboard" at bounding box center [125, 17] width 59 height 13
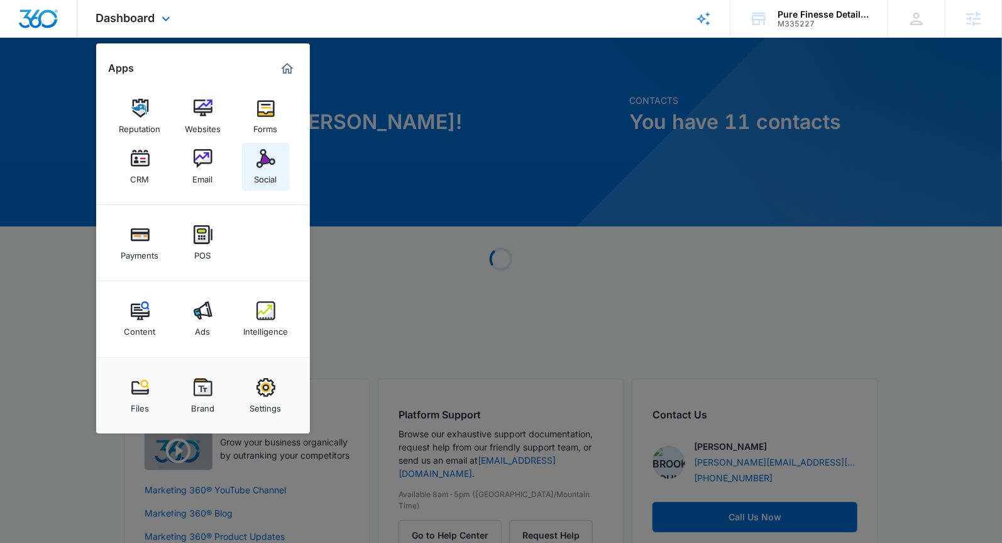
click at [263, 152] on img at bounding box center [266, 158] width 19 height 19
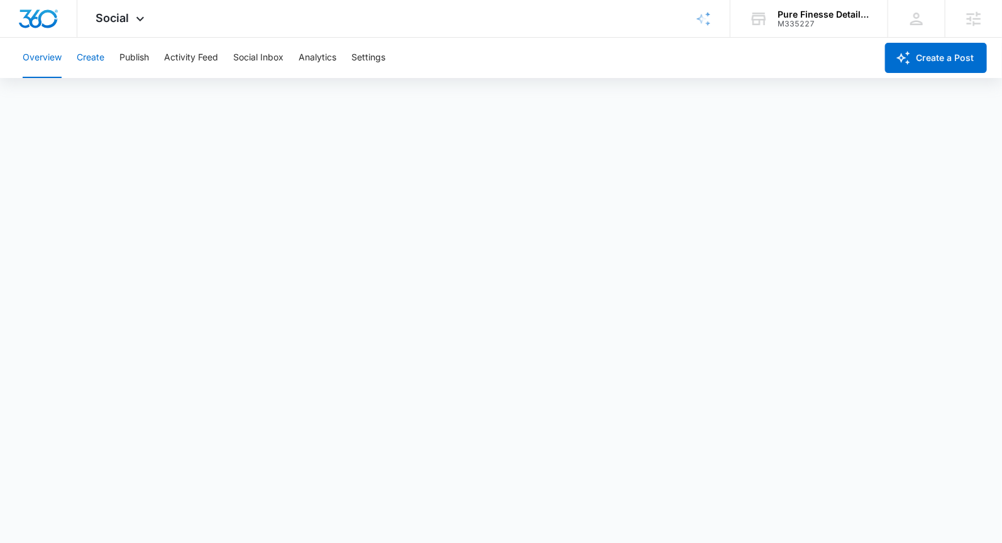
click at [102, 58] on button "Create" at bounding box center [91, 58] width 28 height 40
click at [136, 50] on button "Publish" at bounding box center [134, 58] width 30 height 40
click at [92, 57] on button "Create" at bounding box center [91, 58] width 28 height 40
click at [148, 52] on button "Publish" at bounding box center [134, 58] width 30 height 40
click at [379, 64] on button "Settings" at bounding box center [368, 58] width 34 height 40
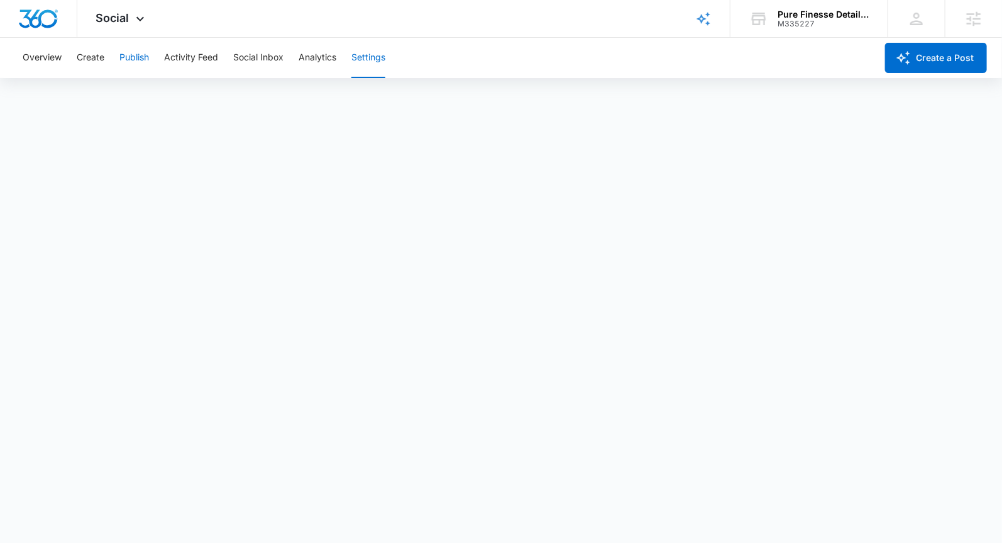
click at [129, 47] on button "Publish" at bounding box center [134, 58] width 30 height 40
click at [381, 56] on button "Settings" at bounding box center [368, 58] width 34 height 40
click at [96, 53] on button "Create" at bounding box center [91, 58] width 28 height 40
